Goal: Obtain resource: Obtain resource

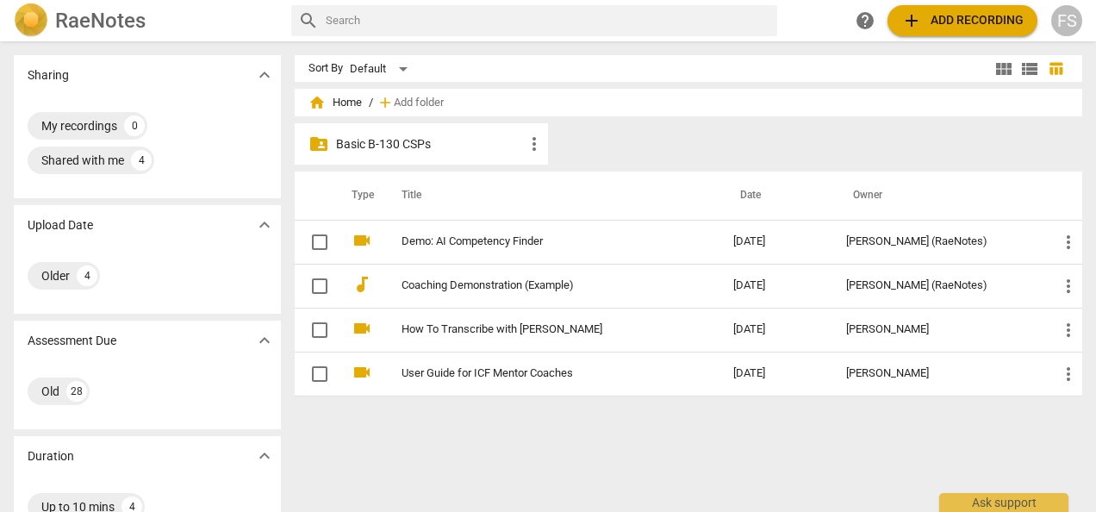
click at [341, 143] on p "Basic B-130 CSPs" at bounding box center [430, 144] width 188 height 18
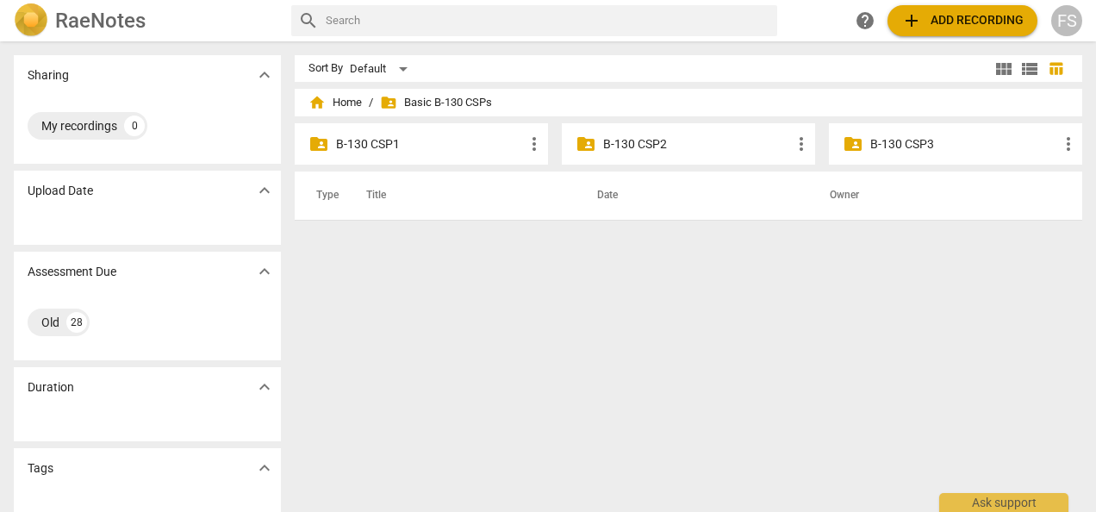
click at [880, 137] on p "B-130 CSP3" at bounding box center [964, 144] width 188 height 18
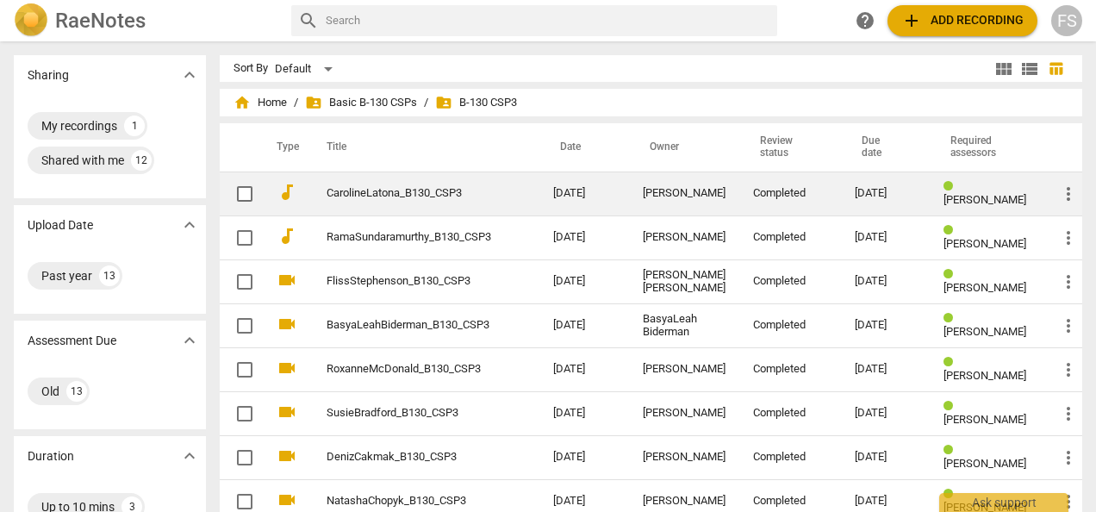
click at [412, 183] on td "CarolineLatona_B130_CSP3" at bounding box center [422, 193] width 233 height 44
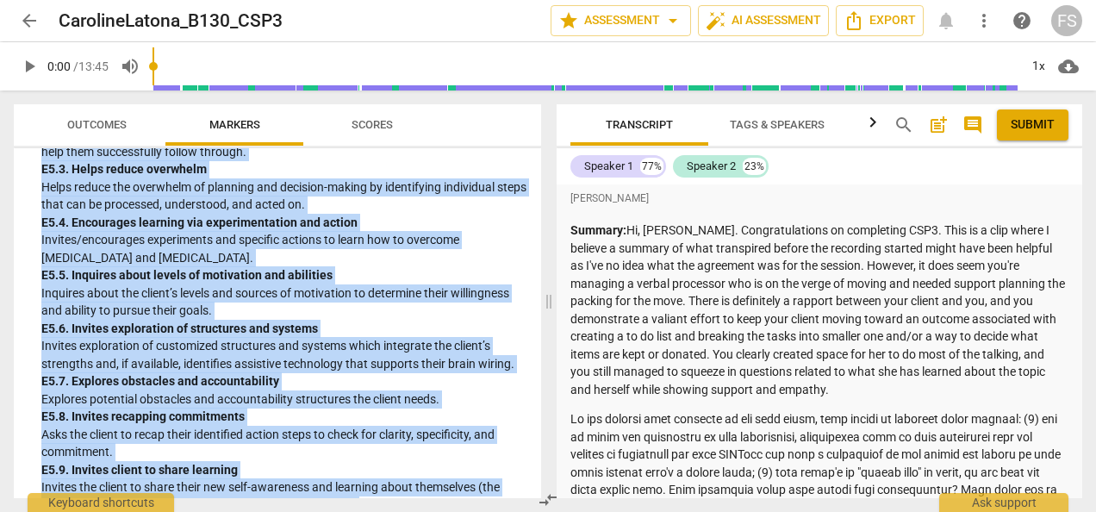
scroll to position [4898, 0]
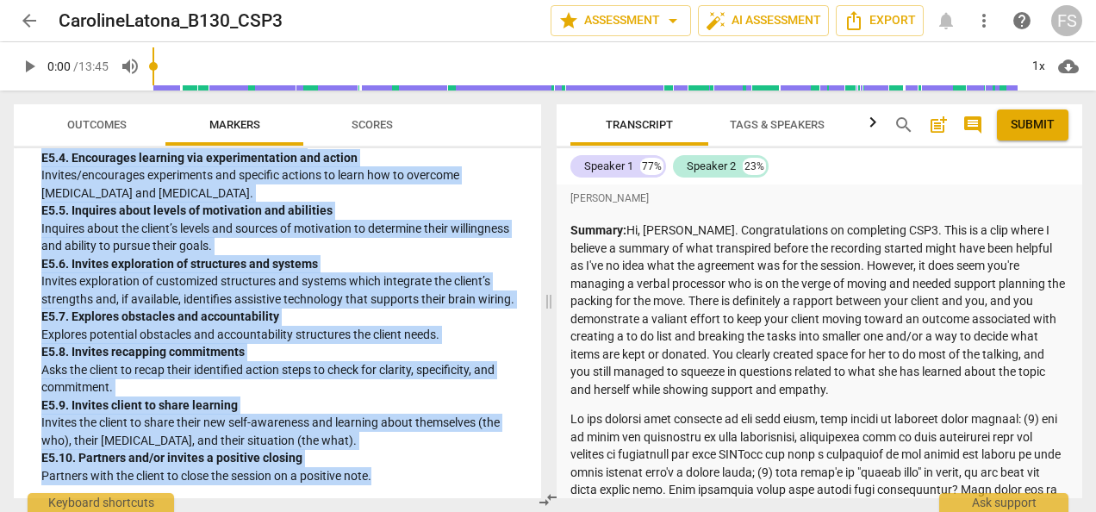
drag, startPoint x: 30, startPoint y: 167, endPoint x: 395, endPoint y: 485, distance: 483.6
click at [395, 485] on div "ADDCA Combined Markers lock 1. Demonstrates Ethical Practice Understands and co…" at bounding box center [277, 323] width 527 height 350
copy div "ADDCA Combined Markers lock 1. Demonstrates Ethical Practice Understands and co…"
